Goal: Information Seeking & Learning: Learn about a topic

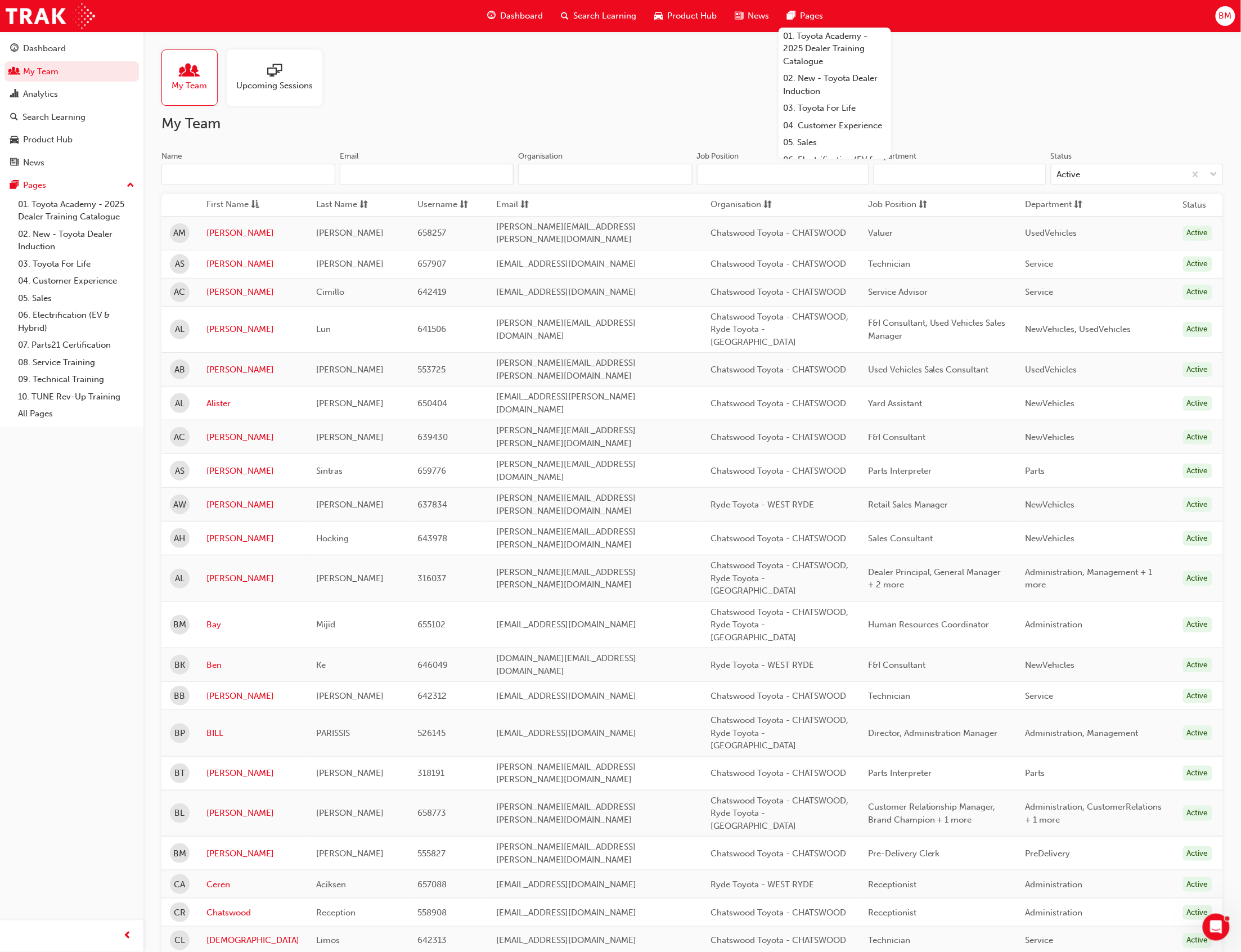
drag, startPoint x: 0, startPoint y: 0, endPoint x: 230, endPoint y: 176, distance: 289.6
click at [230, 176] on input "Name" at bounding box center [249, 174] width 174 height 21
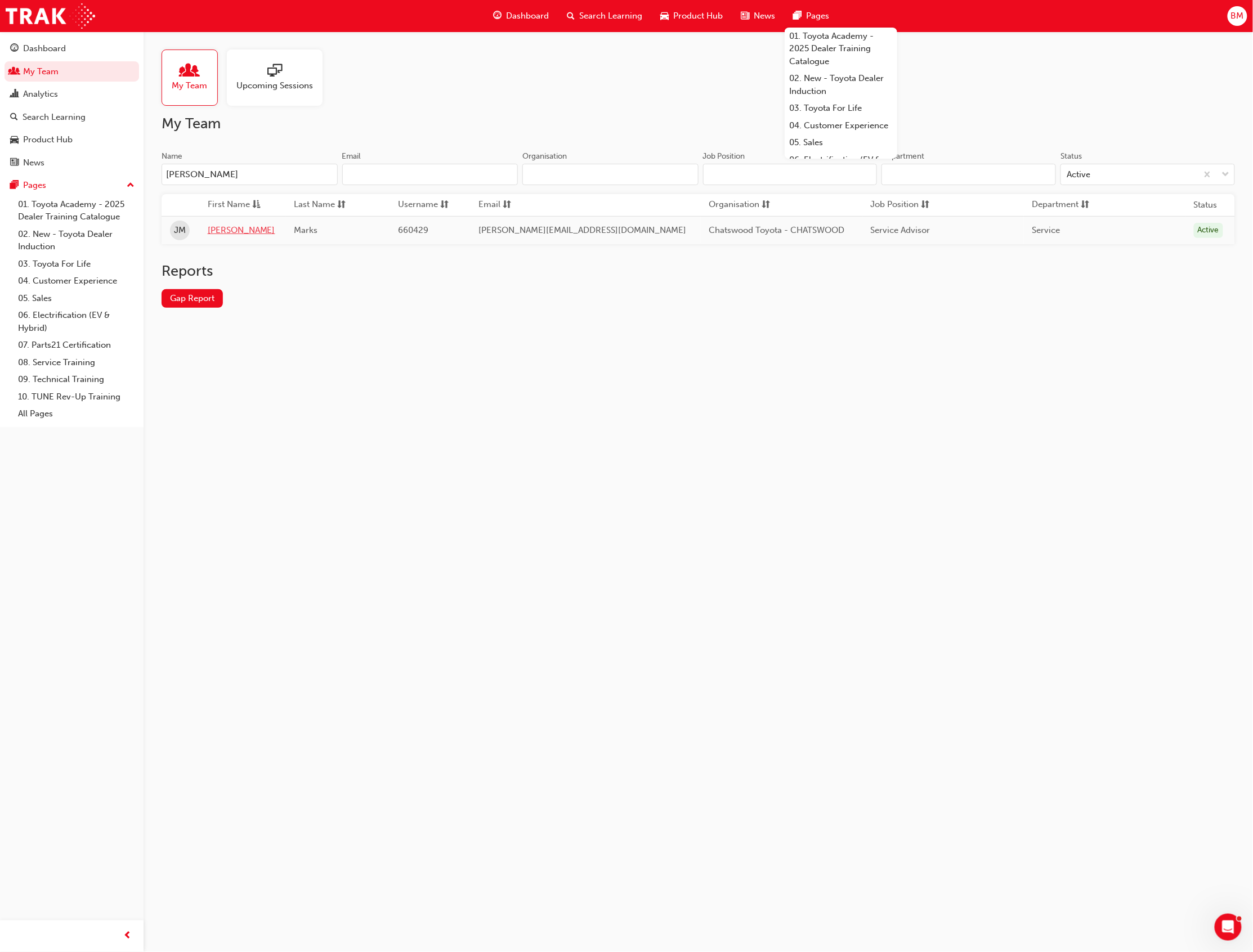
type input "[PERSON_NAME]"
click at [214, 225] on link "[PERSON_NAME]" at bounding box center [242, 231] width 70 height 13
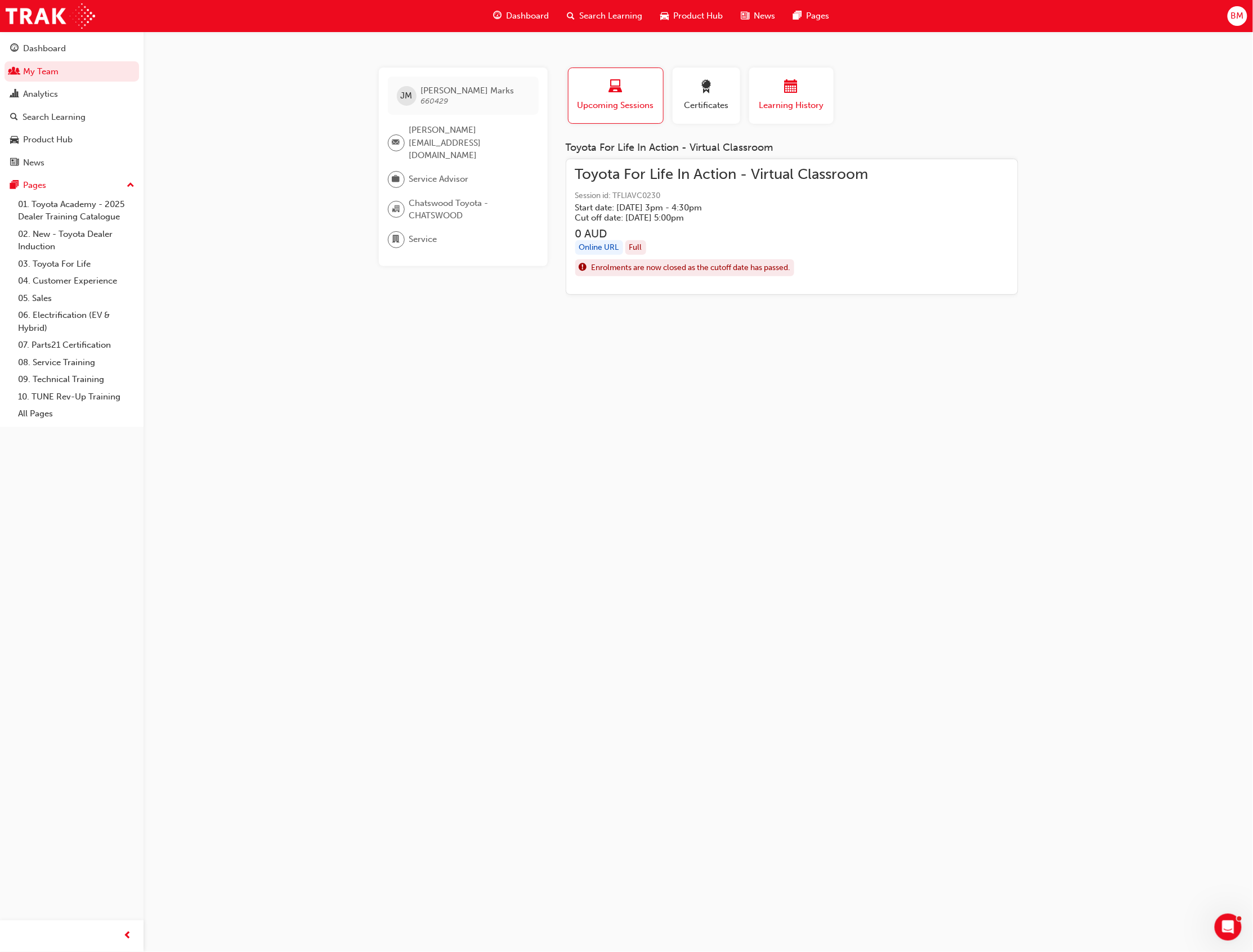
click at [816, 84] on div "button" at bounding box center [791, 89] width 67 height 17
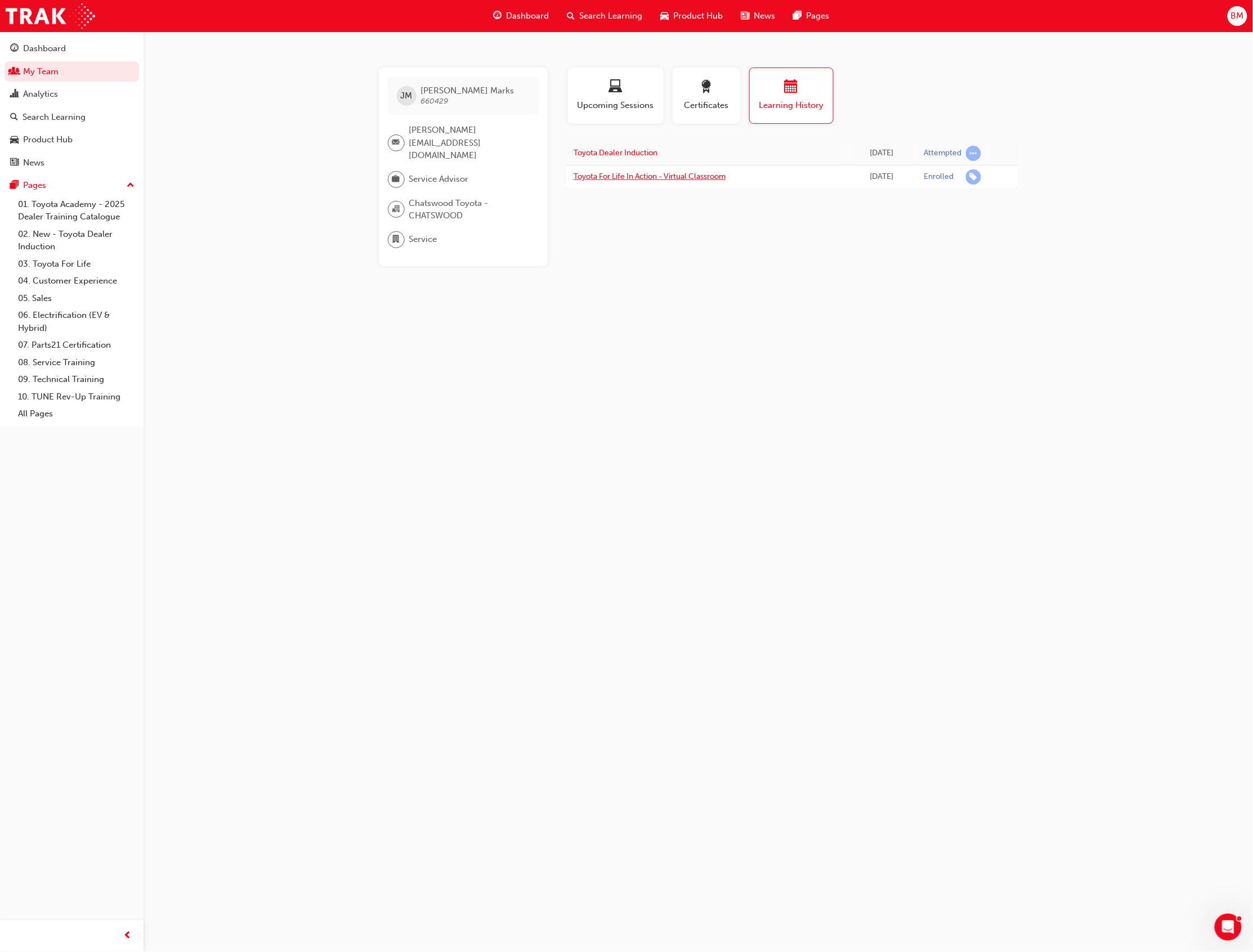
click at [636, 174] on link "Toyota For Life In Action - Virtual Classroom" at bounding box center [650, 176] width 152 height 9
